Goal: Use online tool/utility: Utilize a website feature to perform a specific function

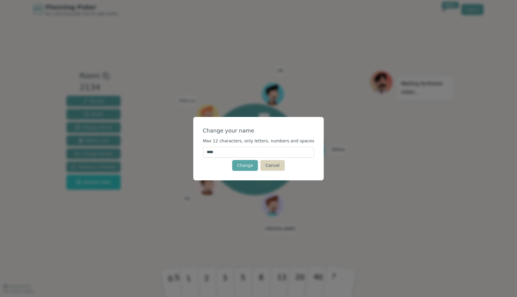
click at [266, 166] on button "Cancel" at bounding box center [272, 165] width 24 height 11
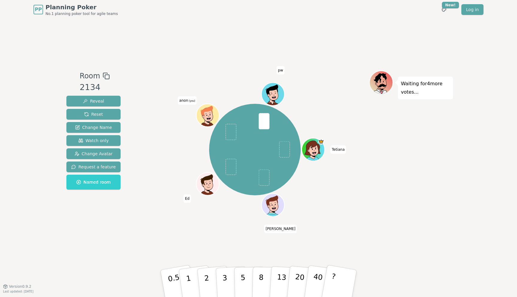
click at [183, 100] on span "anon (you)" at bounding box center [187, 100] width 19 height 8
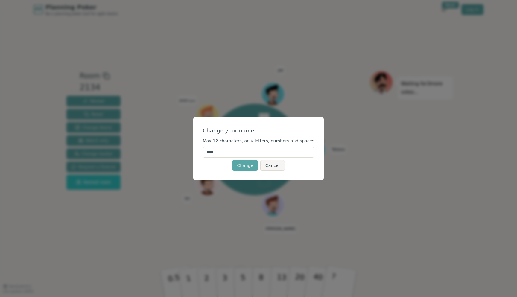
click at [213, 151] on input "****" at bounding box center [259, 152] width 112 height 11
type input "****"
click button "Change" at bounding box center [245, 165] width 26 height 11
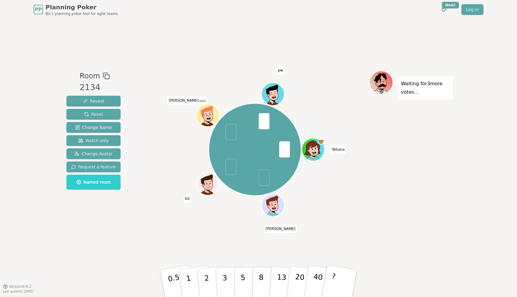
click at [206, 117] on icon at bounding box center [208, 119] width 11 height 4
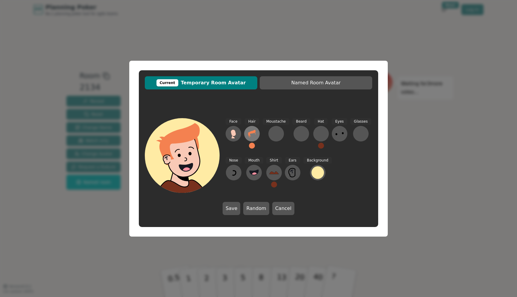
click at [250, 133] on icon at bounding box center [251, 134] width 7 height 8
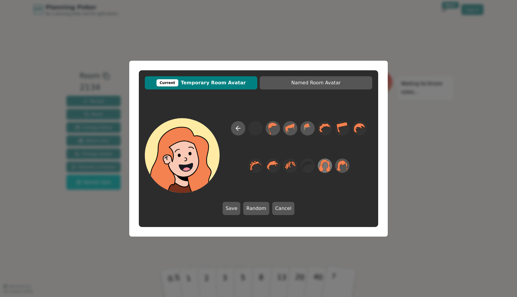
click at [329, 168] on icon at bounding box center [325, 165] width 12 height 13
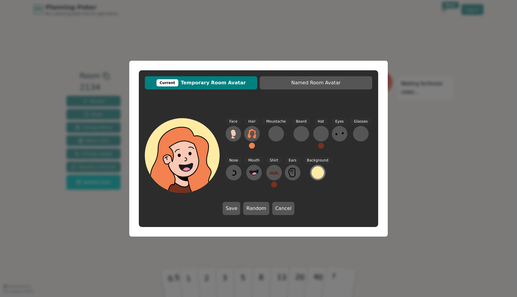
click at [320, 177] on div at bounding box center [317, 172] width 13 height 13
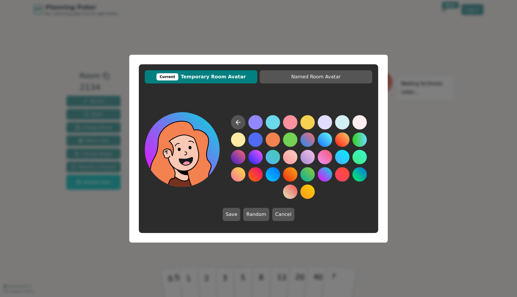
click at [328, 177] on button at bounding box center [325, 174] width 14 height 14
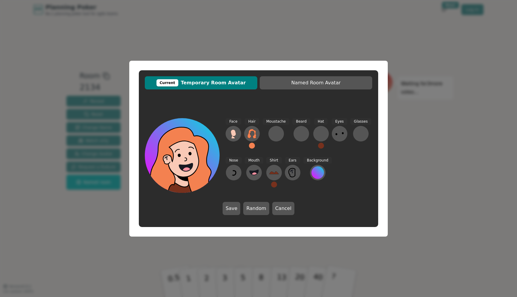
click at [250, 147] on button at bounding box center [252, 146] width 6 height 6
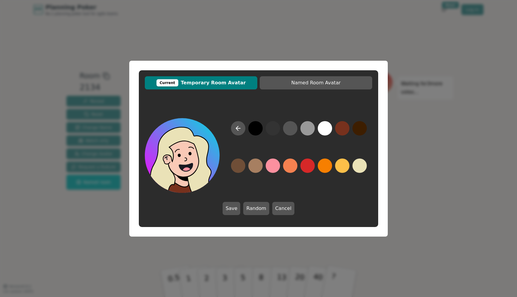
click at [359, 165] on button at bounding box center [359, 165] width 14 height 14
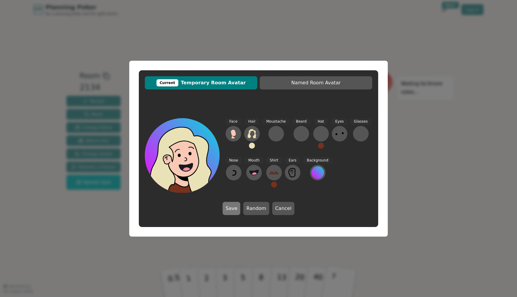
click at [231, 208] on button "Save" at bounding box center [231, 208] width 18 height 13
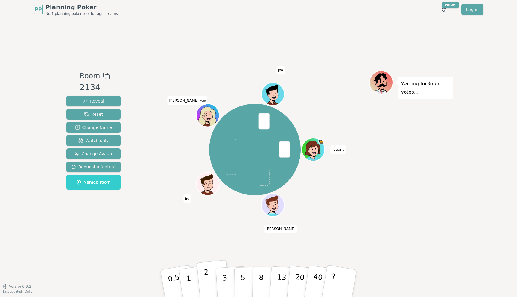
click at [210, 282] on button "2" at bounding box center [213, 284] width 34 height 48
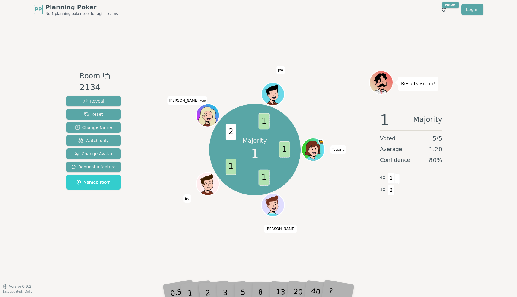
click at [193, 290] on div "1" at bounding box center [195, 283] width 21 height 23
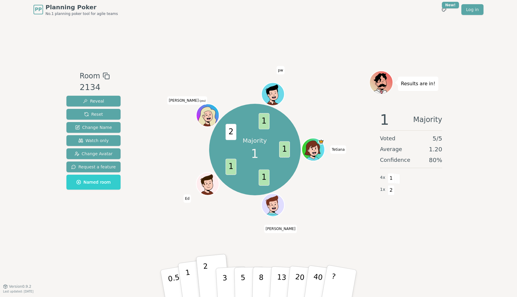
click at [187, 282] on p "1" at bounding box center [189, 284] width 9 height 33
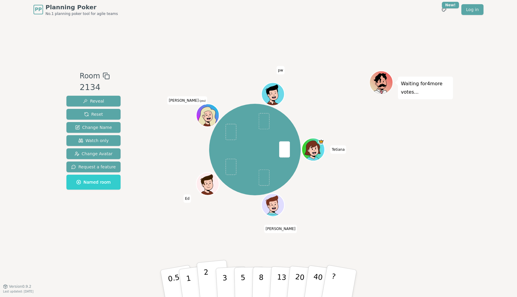
click at [209, 278] on button "2" at bounding box center [213, 284] width 34 height 48
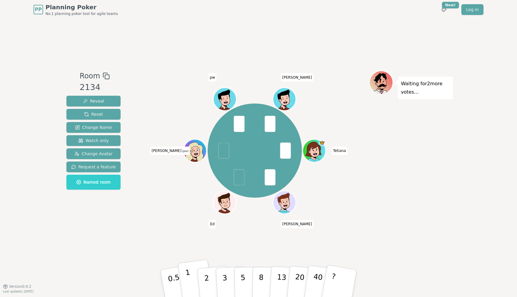
click at [192, 276] on button "1" at bounding box center [196, 283] width 36 height 48
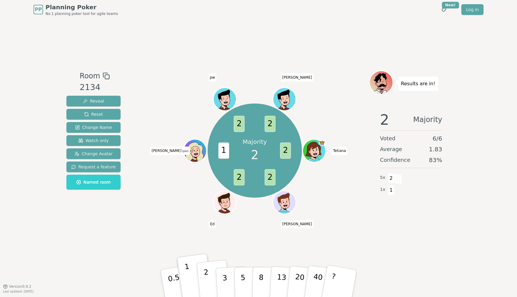
click at [205, 279] on p "2" at bounding box center [207, 284] width 8 height 33
